Goal: Task Accomplishment & Management: Manage account settings

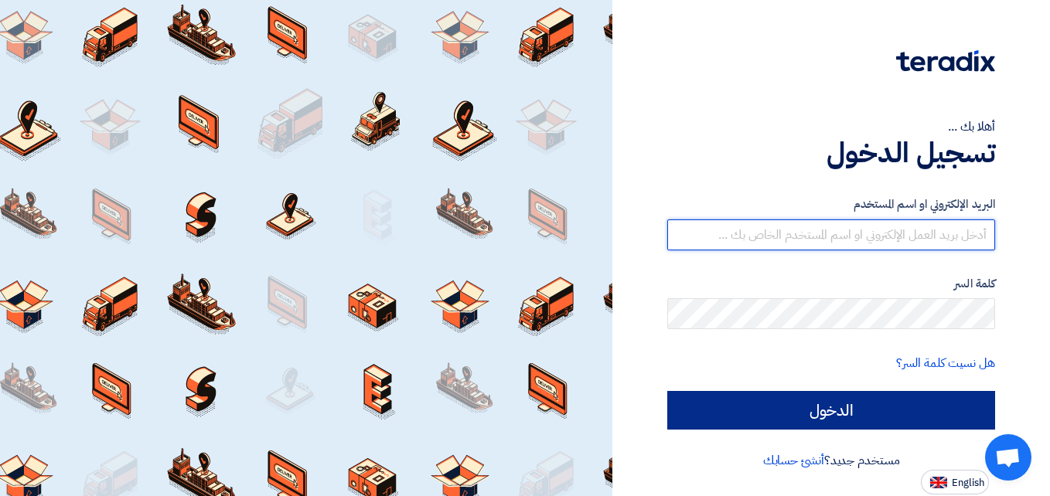
type input "[DOMAIN_NAME][EMAIL_ADDRESS][DOMAIN_NAME]"
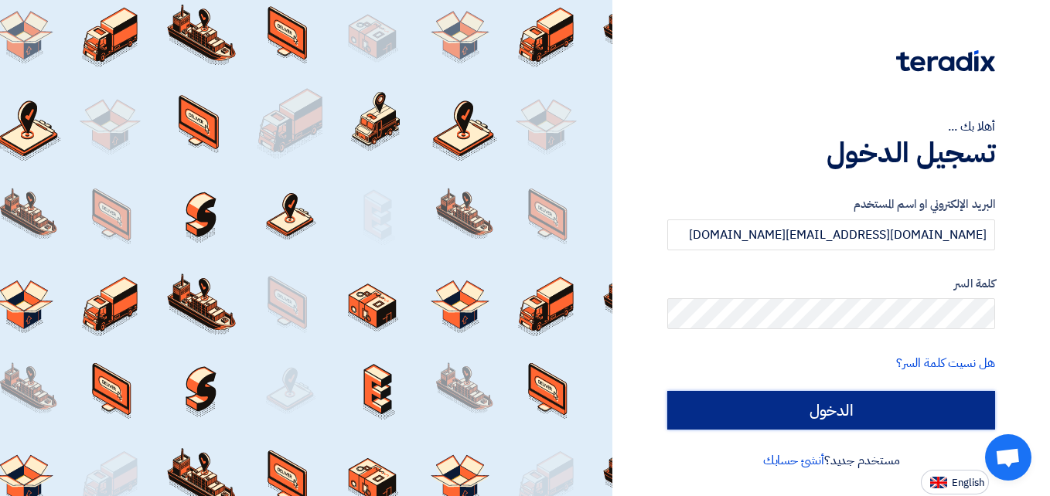
click at [858, 403] on input "الدخول" at bounding box center [831, 410] width 328 height 39
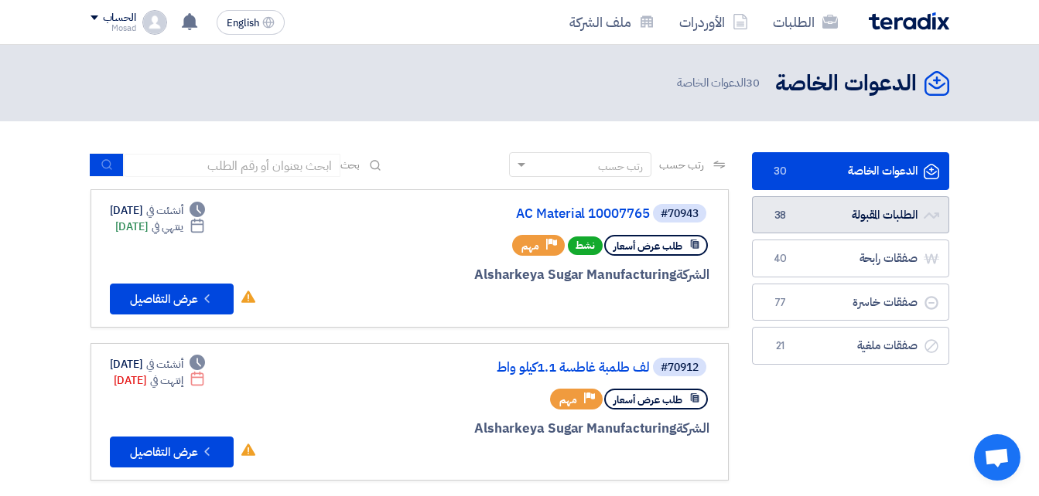
click at [837, 219] on link "الطلبات المقبولة الطلبات المقبولة 38" at bounding box center [850, 215] width 197 height 38
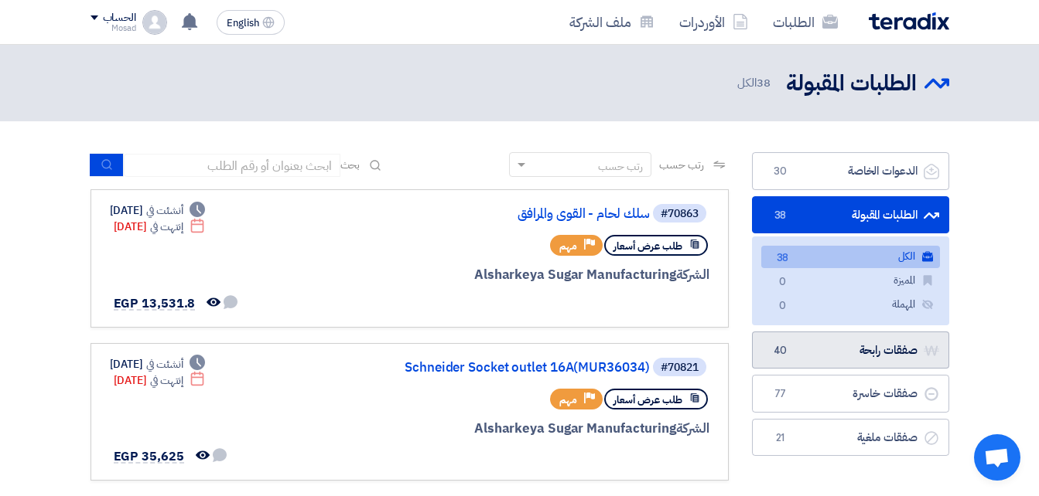
click at [831, 347] on link "صفقات رابحة صفقات رابحة 40" at bounding box center [850, 351] width 197 height 38
